Goal: Use online tool/utility: Use online tool/utility

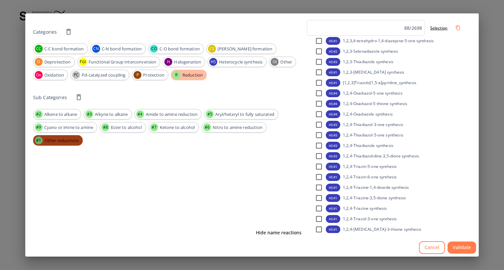
click at [61, 143] on span "Other reductions" at bounding box center [62, 141] width 42 height 7
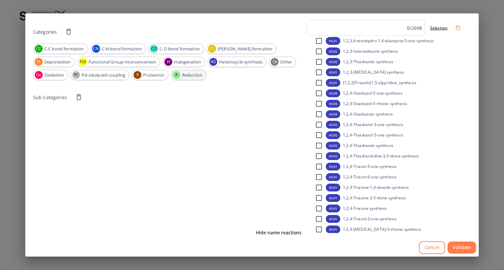
click at [188, 76] on span "Reduction" at bounding box center [192, 75] width 28 height 7
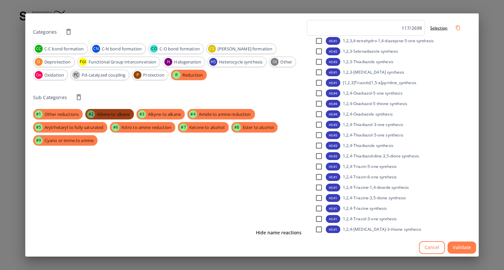
click at [120, 114] on span "Alkene to alkane" at bounding box center [113, 114] width 41 height 7
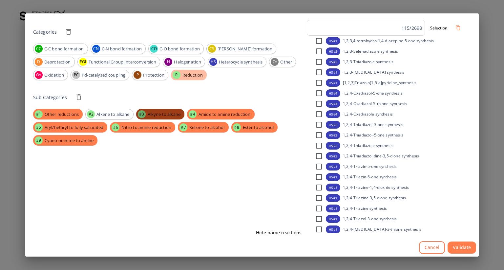
click at [158, 111] on span "Alkyne to alkane" at bounding box center [164, 114] width 41 height 7
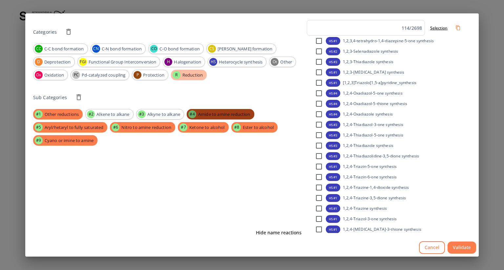
click at [217, 114] on span "Amide to amine reduction" at bounding box center [224, 114] width 60 height 7
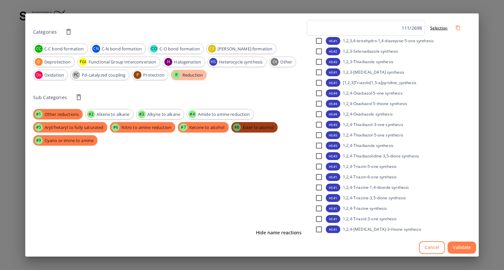
click at [268, 129] on span "Ester to alcohol" at bounding box center [258, 128] width 39 height 7
click at [220, 128] on span "Ketone to alcohol" at bounding box center [206, 128] width 43 height 7
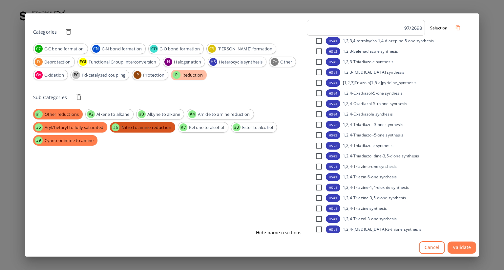
click at [160, 127] on span "Nitro to amine reduction" at bounding box center [146, 128] width 58 height 7
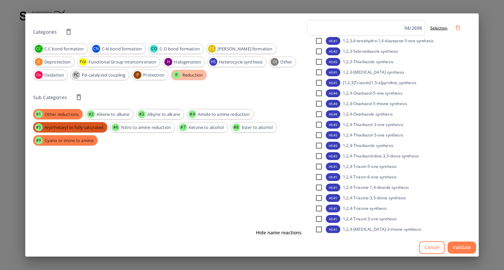
click at [91, 128] on span "Aryl/hetaryl to fully saturated" at bounding box center [74, 128] width 67 height 7
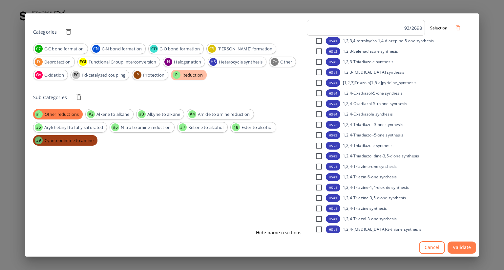
click at [81, 145] on div "#9 Cyano or imine to amine" at bounding box center [65, 140] width 64 height 10
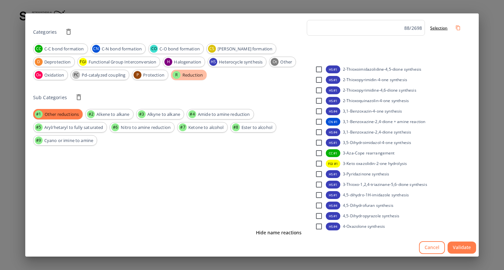
scroll to position [1049, 0]
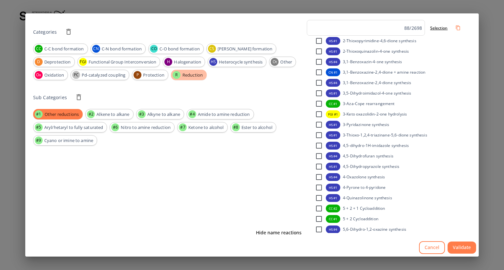
click at [426, 249] on button "Cancel" at bounding box center [432, 248] width 26 height 13
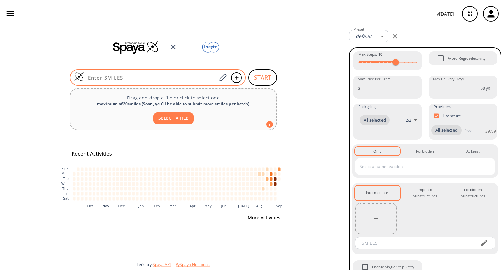
click at [152, 76] on input at bounding box center [150, 77] width 132 height 7
click at [169, 79] on input at bounding box center [150, 77] width 132 height 7
click at [147, 76] on input at bounding box center [150, 77] width 132 height 7
paste input "NC1CCCCC1"
type input "NC1CCCCC1"
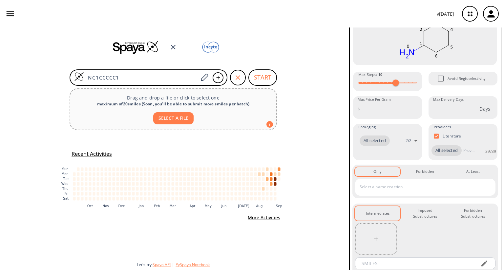
scroll to position [79, 0]
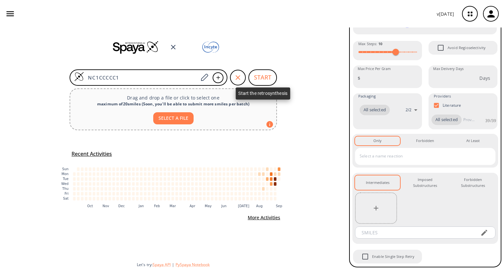
click at [268, 78] on button "START" at bounding box center [262, 78] width 29 height 16
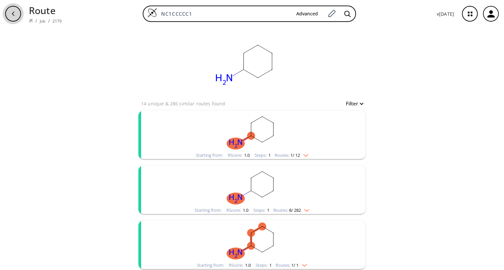
click at [12, 16] on icon "button" at bounding box center [12, 13] width 5 height 5
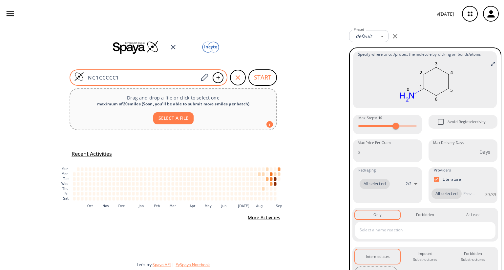
click at [145, 76] on input "NC1CCCCC1" at bounding box center [141, 77] width 114 height 7
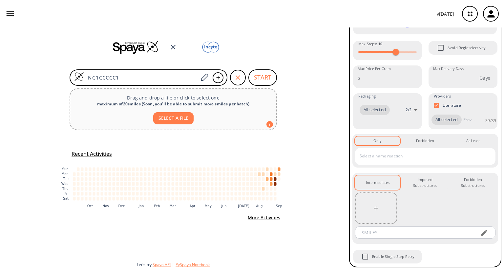
scroll to position [84, 0]
click at [385, 234] on input "text" at bounding box center [416, 233] width 118 height 12
paste input "C(F)(F)(F)C1(c2ccccc2)NN(C3CCCCC3)C1"
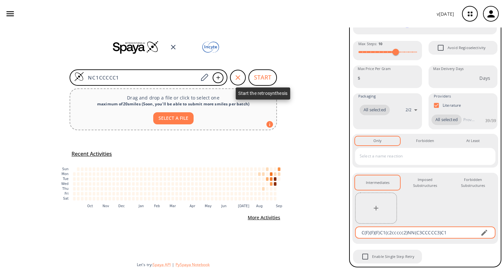
type input "C(F)(F)(F)C1(c2ccccc2)NN(C3CCCCC3)C1"
click at [263, 78] on body "v 1.9.39 Natnael Hamda nhamda@incyte.com Retrosynthesis Activities Projects 0 N…" at bounding box center [252, 135] width 504 height 270
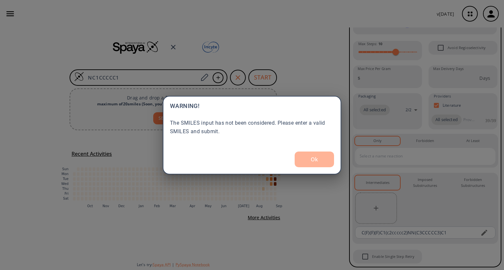
click at [321, 159] on button "Ok" at bounding box center [313, 160] width 39 height 16
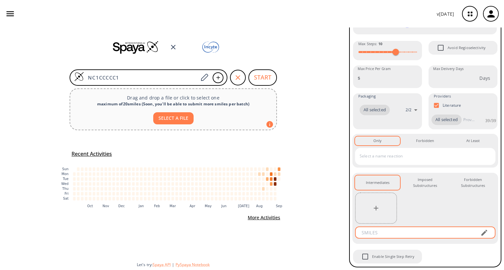
click at [398, 231] on input "text" at bounding box center [416, 233] width 118 height 12
paste input "C(F)(F)(F)C1(c2ccccc2)NN(C3CCCCC3)C1"
click at [388, 233] on input "C(F)(F)(F)C1(c2ccccc2)NN(C3CCCCC3)C1" at bounding box center [416, 233] width 118 height 12
click at [448, 232] on input "C(F)(F)(F)C1(c2ccccc2)NN(C3CCCCC3)C1" at bounding box center [416, 233] width 118 height 12
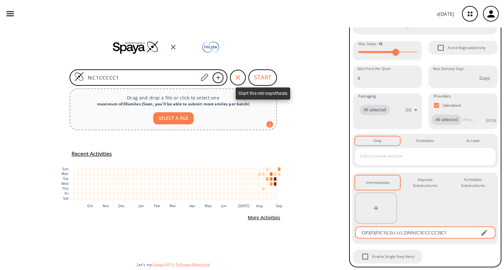
type input "C(F)(F)(F)C1(c2ccccc2)NN(C3CCCCC3)C1"
click at [258, 76] on body "v 1.9.39 Natnael Hamda nhamda@incyte.com Retrosynthesis Activities Projects 0 N…" at bounding box center [252, 135] width 504 height 270
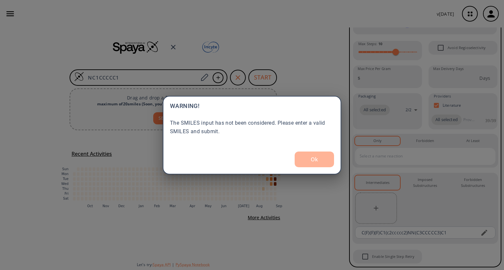
click at [323, 162] on button "Ok" at bounding box center [313, 160] width 39 height 16
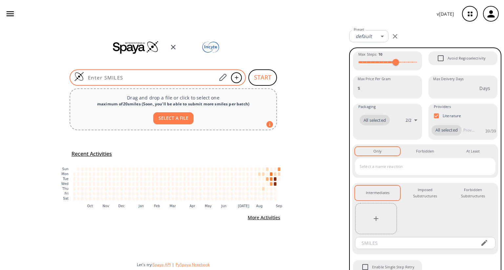
click at [169, 73] on div at bounding box center [158, 78] width 176 height 16
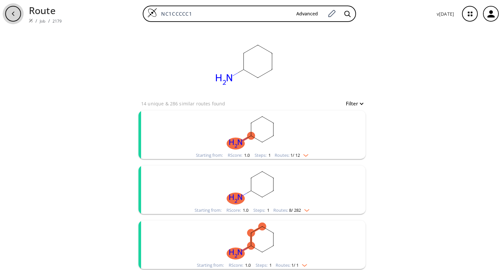
click at [15, 16] on icon "button" at bounding box center [12, 13] width 5 height 5
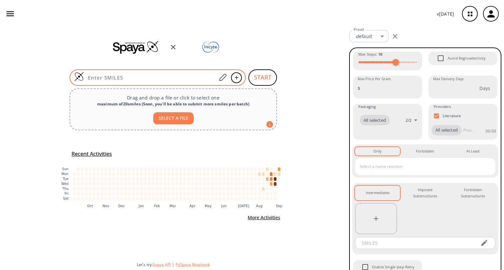
click at [105, 75] on input at bounding box center [150, 77] width 132 height 7
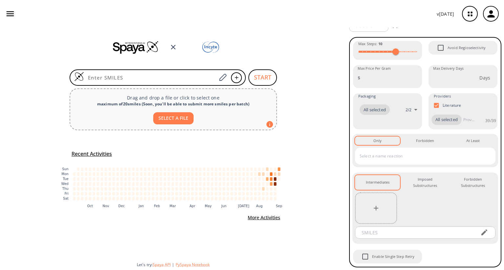
scroll to position [21, 0]
click at [394, 234] on input "text" at bounding box center [416, 233] width 118 height 12
click at [186, 79] on input at bounding box center [150, 77] width 132 height 7
click at [380, 232] on input "text" at bounding box center [416, 233] width 118 height 12
paste input "C(F)(F)(F)C1(c2ccccc2)NN(C3CCCCC3)C1"
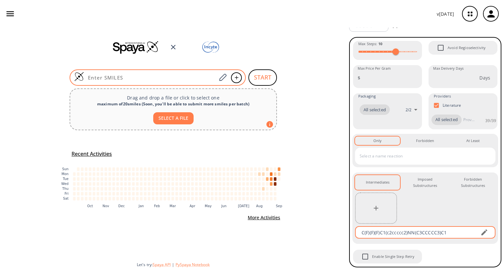
type input "C(F)(F)(F)C1(c2ccccc2)NN(C3CCCCC3)C1"
click at [173, 79] on body "v 1.9.39 Natnael Hamda nhamda@incyte.com Retrosynthesis Activities Projects 0 N…" at bounding box center [252, 135] width 504 height 270
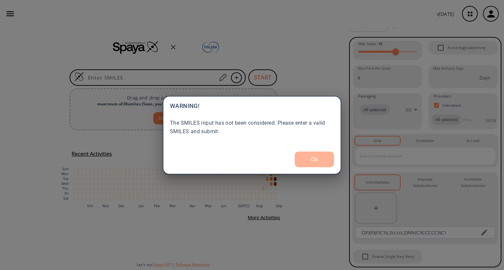
click at [308, 155] on button "Ok" at bounding box center [313, 160] width 39 height 16
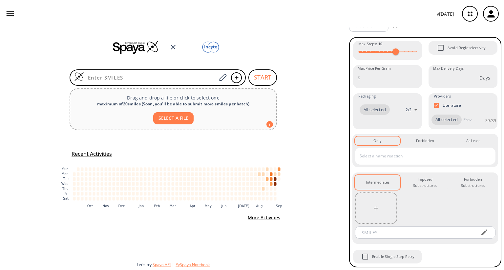
click at [373, 159] on input "text" at bounding box center [420, 156] width 125 height 10
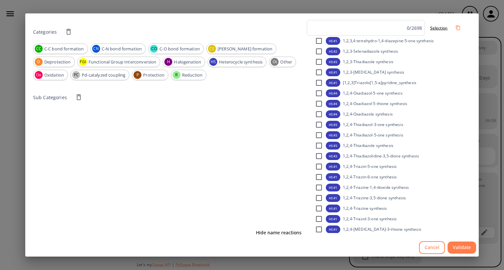
click at [319, 42] on input "checkbox" at bounding box center [319, 41] width 14 height 14
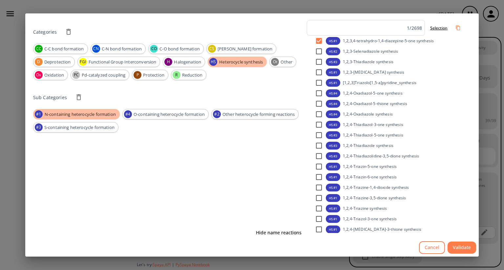
click at [320, 36] on input "checkbox" at bounding box center [319, 41] width 14 height 14
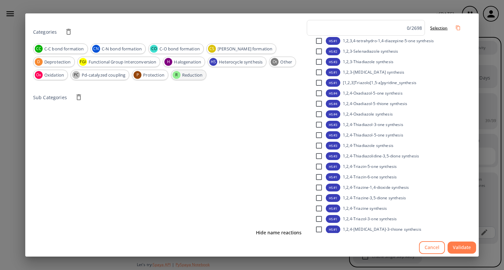
click at [188, 76] on span "Reduction" at bounding box center [192, 75] width 28 height 7
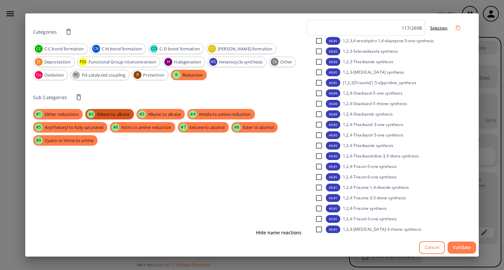
click at [115, 113] on span "Alkene to alkane" at bounding box center [113, 114] width 41 height 7
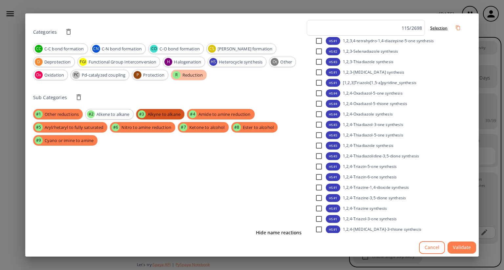
click at [164, 115] on span "Alkyne to alkane" at bounding box center [164, 114] width 41 height 7
click at [221, 116] on span "Amide to amine reduction" at bounding box center [224, 114] width 60 height 7
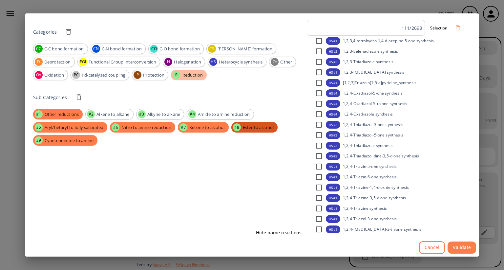
click at [261, 129] on span "Ester to alcohol" at bounding box center [258, 128] width 39 height 7
drag, startPoint x: 211, startPoint y: 129, endPoint x: 193, endPoint y: 130, distance: 18.4
click at [211, 129] on span "Ketone to alcohol" at bounding box center [206, 128] width 43 height 7
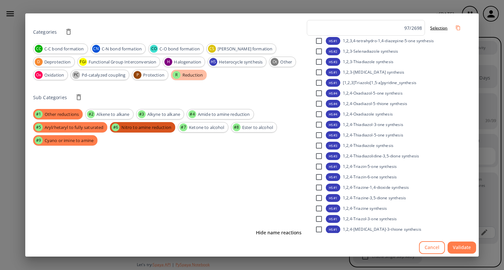
click at [149, 132] on div "#6 Nitro to amine reduction" at bounding box center [142, 127] width 65 height 10
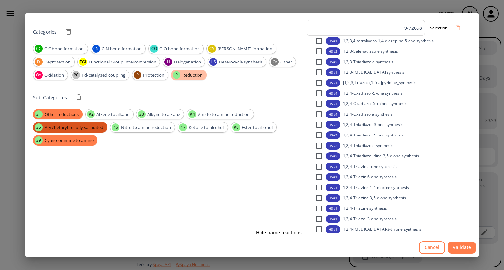
click at [94, 126] on span "Aryl/hetaryl to fully saturated" at bounding box center [74, 128] width 67 height 7
click at [79, 147] on div "Sub Categories #1 Other reductions #2 Alkene to alkane #3 Alkyne to alkane #4 A…" at bounding box center [168, 157] width 271 height 142
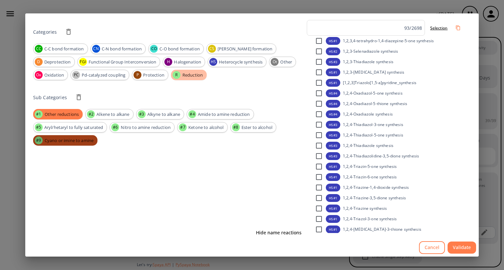
click at [60, 143] on span "Cyano or imine to amine" at bounding box center [69, 141] width 57 height 7
click at [464, 247] on button "Validate" at bounding box center [461, 248] width 29 height 12
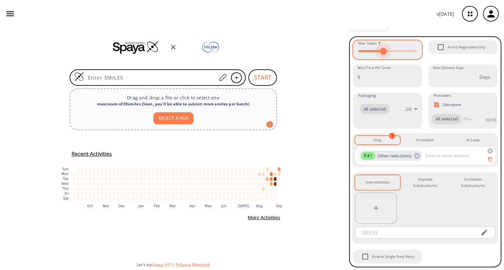
type input "9"
drag, startPoint x: 392, startPoint y: 42, endPoint x: 385, endPoint y: 43, distance: 7.3
click at [389, 48] on span at bounding box center [391, 51] width 7 height 7
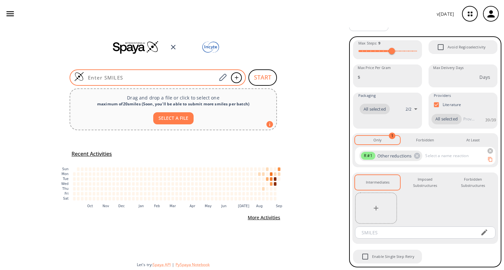
click at [187, 76] on input at bounding box center [150, 77] width 132 height 7
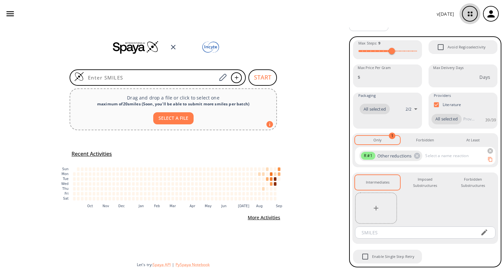
click at [470, 13] on icon "button" at bounding box center [469, 13] width 17 height 17
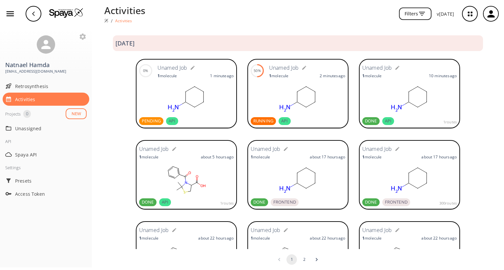
click at [146, 88] on rect at bounding box center [186, 98] width 94 height 33
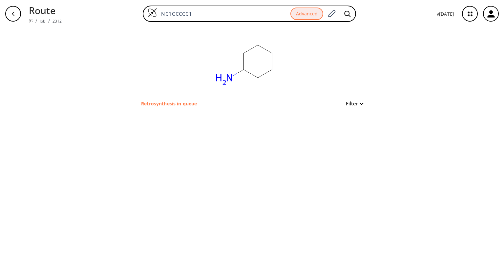
click at [362, 103] on button "Filter" at bounding box center [352, 103] width 21 height 5
click at [13, 16] on icon "button" at bounding box center [12, 13] width 5 height 5
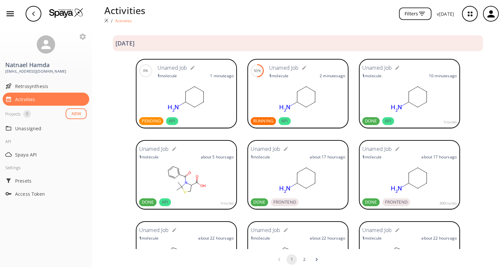
click at [202, 79] on div "0% Unamed Job 1 molecule 1 minute ago" at bounding box center [186, 70] width 94 height 17
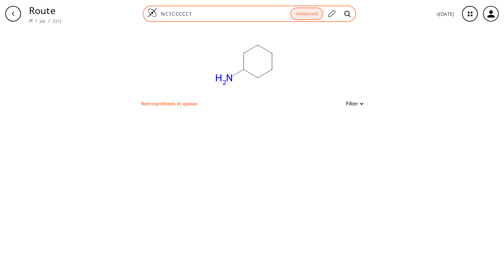
click at [157, 13] on div "NC1CCCCC1 Advanced" at bounding box center [249, 14] width 213 height 16
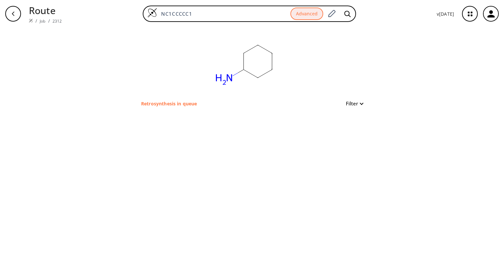
click at [15, 18] on div "button" at bounding box center [13, 14] width 16 height 16
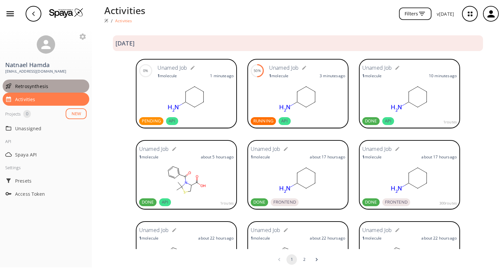
click at [26, 88] on span "Retrosynthesis" at bounding box center [50, 86] width 71 height 7
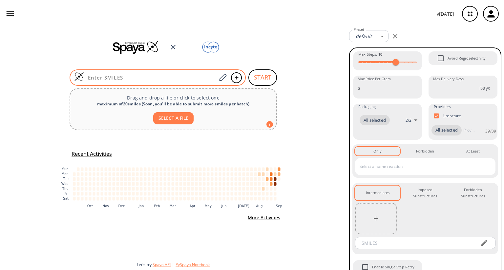
click at [161, 77] on input at bounding box center [150, 77] width 132 height 7
paste input "NC1CCCCC1"
type input "NC1CCCCC1"
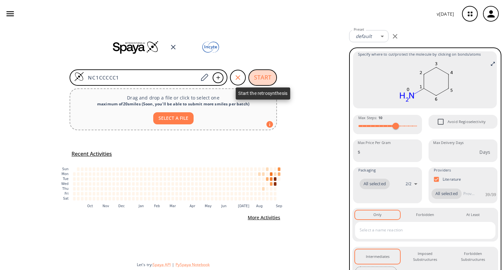
click at [265, 78] on button "START" at bounding box center [262, 78] width 29 height 16
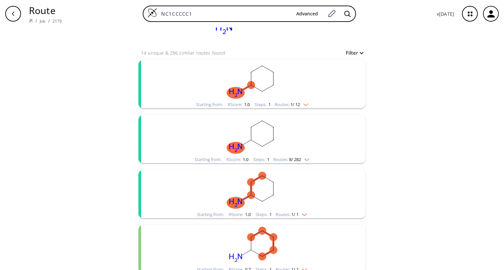
scroll to position [52, 0]
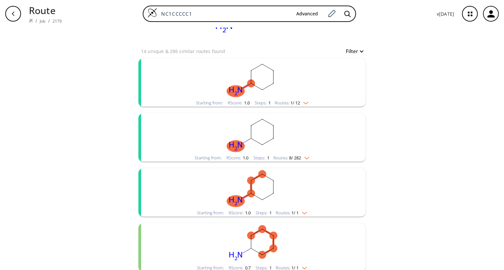
click at [304, 103] on img "clusters" at bounding box center [304, 101] width 9 height 5
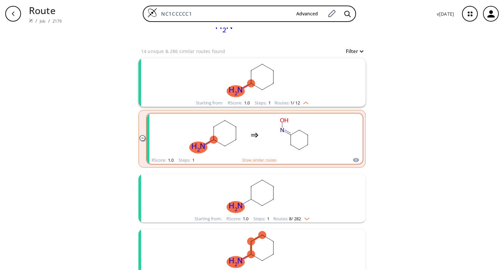
click at [346, 142] on div "clusters" at bounding box center [255, 135] width 216 height 43
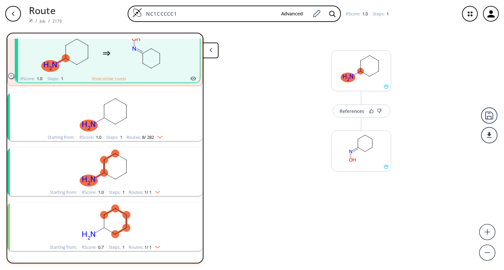
scroll to position [93, 0]
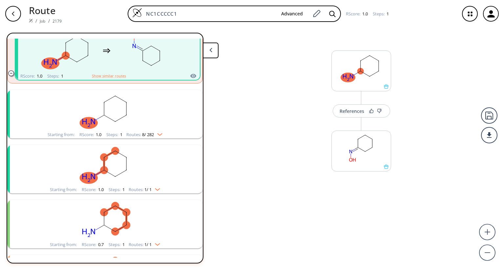
click at [165, 125] on rect "clusters" at bounding box center [105, 110] width 170 height 41
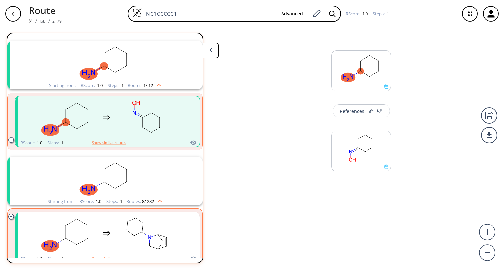
scroll to position [0, 0]
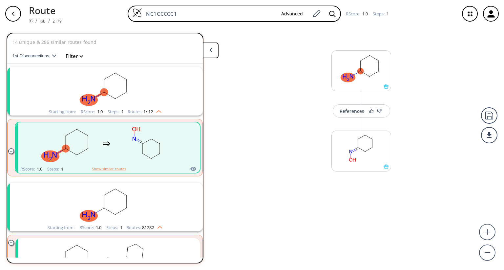
click at [15, 14] on icon "button" at bounding box center [12, 13] width 5 height 5
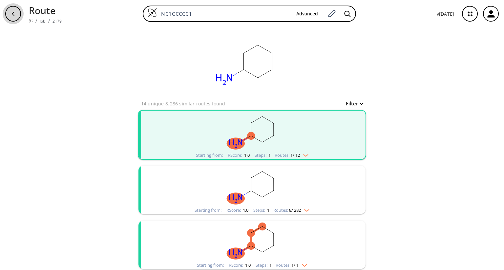
click at [16, 16] on div "button" at bounding box center [13, 14] width 16 height 16
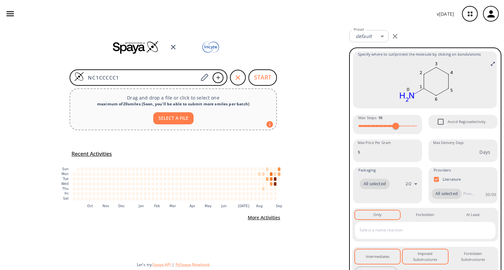
scroll to position [84, 0]
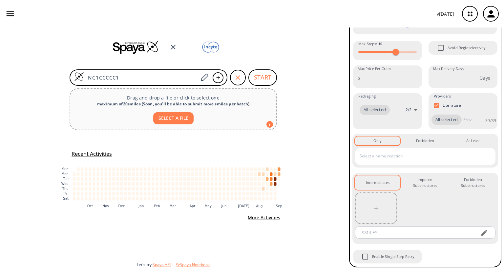
click at [386, 155] on input "text" at bounding box center [420, 156] width 125 height 10
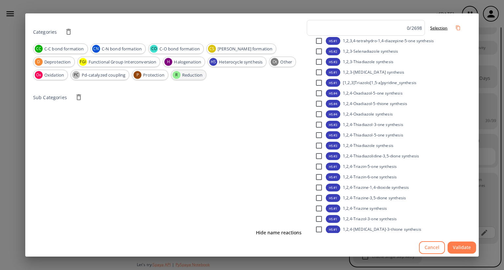
click at [190, 73] on span "Reduction" at bounding box center [192, 75] width 28 height 7
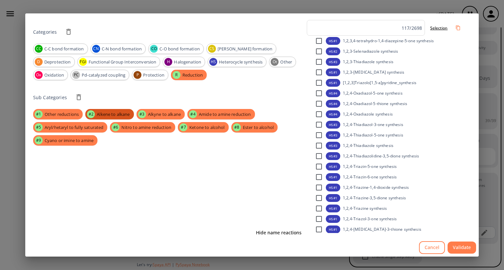
click at [104, 114] on span "Alkene to alkane" at bounding box center [113, 114] width 41 height 7
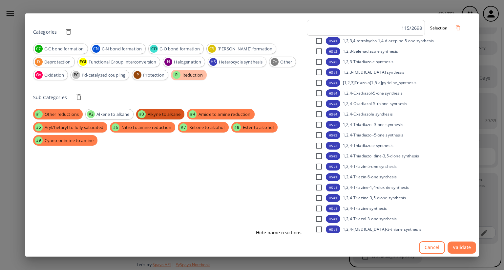
click at [173, 118] on div "#3 Alkyne to alkane" at bounding box center [160, 114] width 48 height 10
drag, startPoint x: 216, startPoint y: 115, endPoint x: 232, endPoint y: 118, distance: 15.9
click at [217, 115] on span "Amide to amine reduction" at bounding box center [224, 114] width 60 height 7
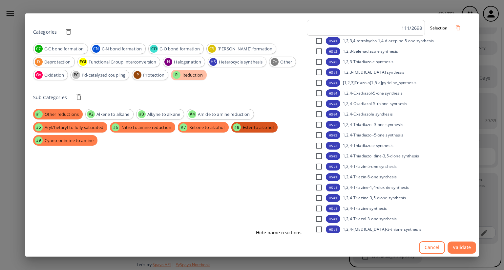
click at [256, 125] on span "Ester to alcohol" at bounding box center [258, 128] width 39 height 7
click at [207, 127] on span "Ketone to alcohol" at bounding box center [206, 128] width 43 height 7
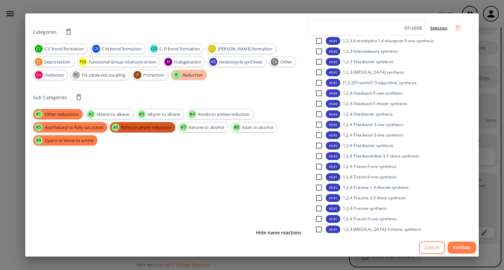
click at [153, 125] on span "Nitro to amine reduction" at bounding box center [146, 128] width 58 height 7
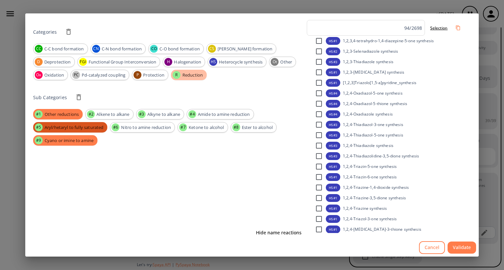
click at [98, 126] on span "Aryl/hetaryl to fully saturated" at bounding box center [74, 128] width 67 height 7
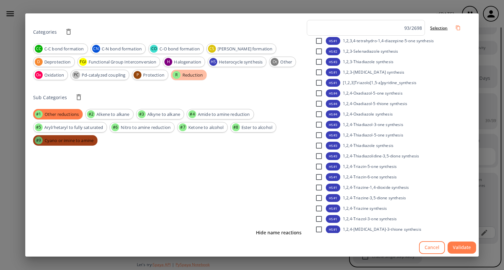
click at [72, 145] on div "#9 Cyano or imine to amine" at bounding box center [65, 140] width 64 height 10
click at [460, 249] on button "Validate" at bounding box center [461, 248] width 29 height 12
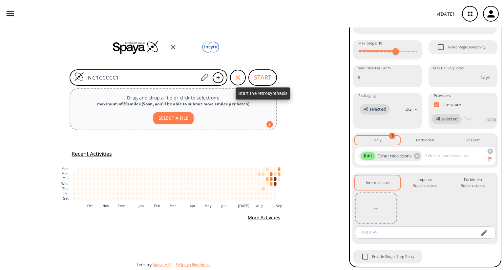
click at [265, 79] on button "START" at bounding box center [262, 78] width 29 height 16
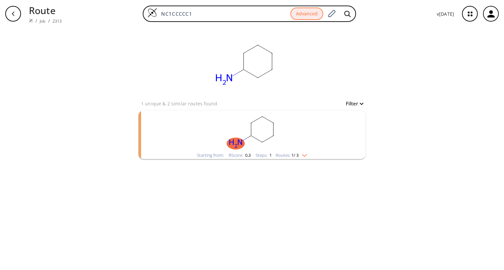
click at [17, 16] on div "button" at bounding box center [13, 14] width 16 height 16
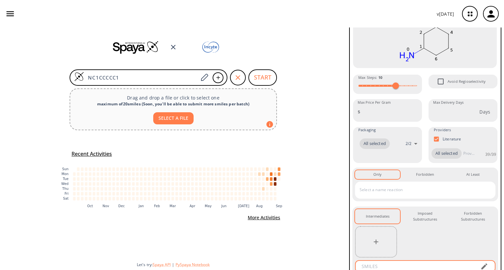
scroll to position [79, 0]
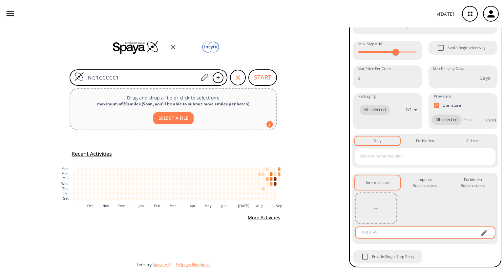
click at [400, 239] on input "text" at bounding box center [416, 233] width 118 height 12
paste input "NC1CCCCC1"
type input "NC1CCCCC1"
drag, startPoint x: 394, startPoint y: 240, endPoint x: 355, endPoint y: 234, distance: 40.0
click at [355, 234] on div "NC1CCCCC1 ​" at bounding box center [425, 233] width 140 height 12
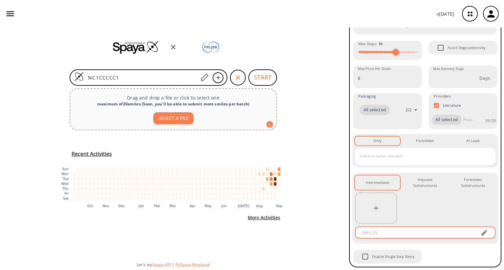
paste input "C(F)(F)(F)C1(c2ccccc2)NN(C3CCCCC3)C1"
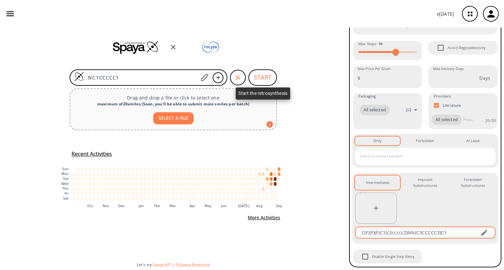
type input "C(F)(F)(F)C1(c2ccccc2)NN(C3CCCCC3)C1"
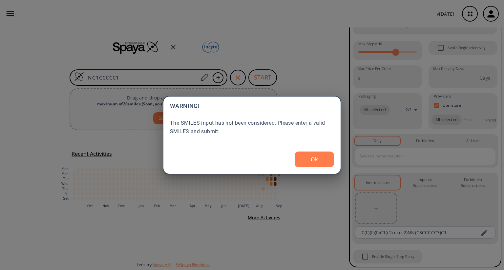
click at [252, 76] on body "v [DATE] [PERSON_NAME] [EMAIL_ADDRESS][DOMAIN_NAME] Retrosynthesis Activities P…" at bounding box center [252, 135] width 504 height 270
click at [311, 161] on button "Ok" at bounding box center [313, 160] width 39 height 16
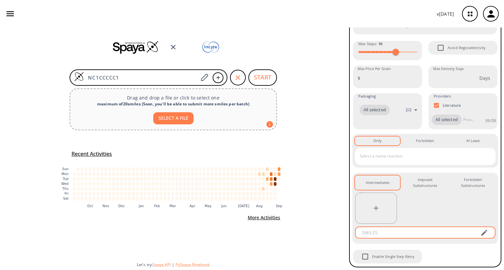
click at [438, 239] on input "text" at bounding box center [416, 233] width 118 height 12
paste input "C(F)(F)(F)C1(c2ccccc2)NN(C3CCCCC3)C1"
click at [366, 239] on input "C(F)(F)(F)C1(c2ccccc2)NN(C3CCCCC3)C1" at bounding box center [416, 233] width 118 height 12
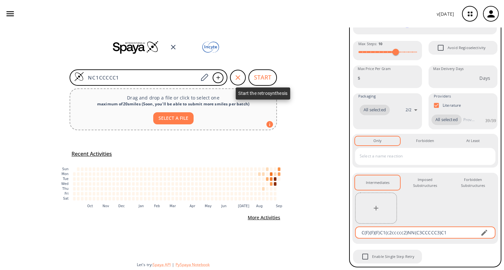
type input "C(F)(F)(F)C1(c2ccccc2)NN(C3CCCCC3)C1"
click at [260, 79] on body "v [DATE] [PERSON_NAME] [EMAIL_ADDRESS][DOMAIN_NAME] Retrosynthesis Activities P…" at bounding box center [252, 135] width 504 height 270
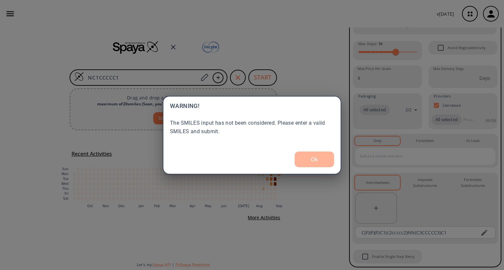
click at [315, 160] on button "Ok" at bounding box center [313, 160] width 39 height 16
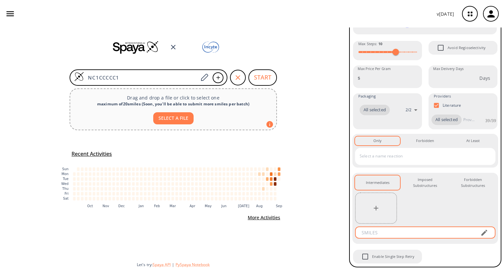
paste input "C(F)(F)(F)C1(c2ccccc2)NN(C3CCCCC3)C1"
type input "C(F)(F)(F)C1(c2ccccc2)NN(C3CCCCC3)C1"
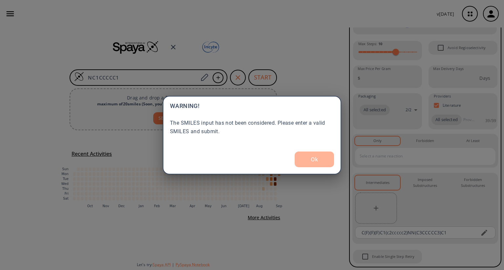
click at [310, 165] on button "Ok" at bounding box center [313, 160] width 39 height 16
